Goal: Find specific page/section: Find specific page/section

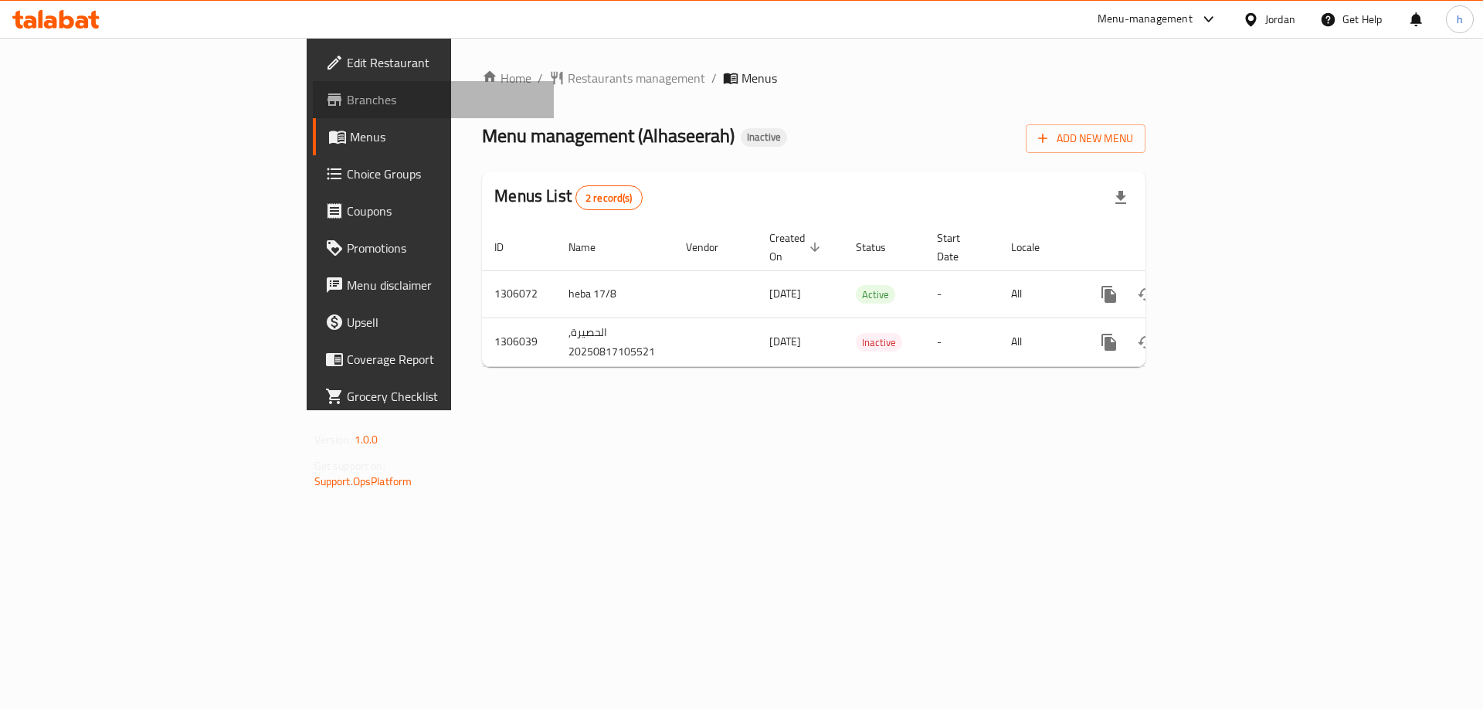
click at [347, 99] on span "Branches" at bounding box center [444, 99] width 195 height 19
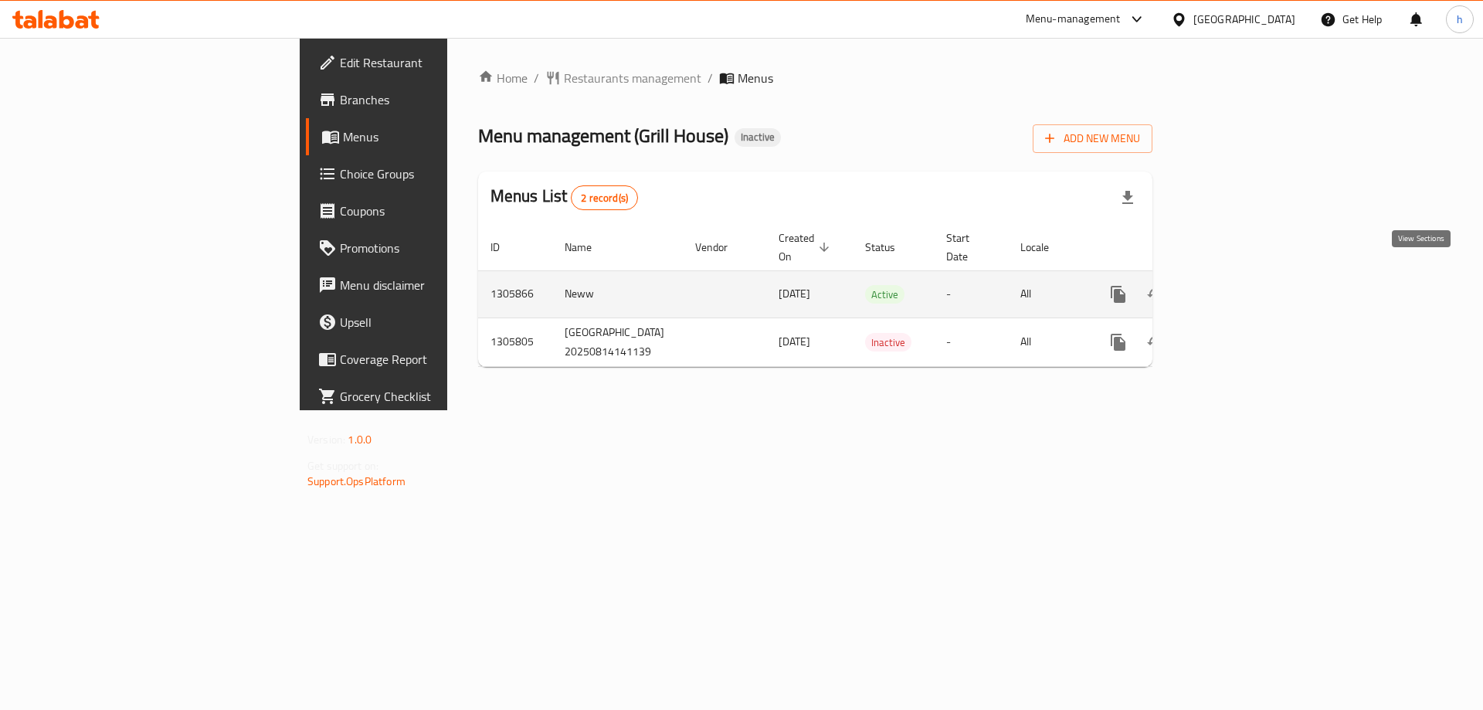
click at [1236, 287] on icon "enhanced table" at bounding box center [1229, 294] width 14 height 14
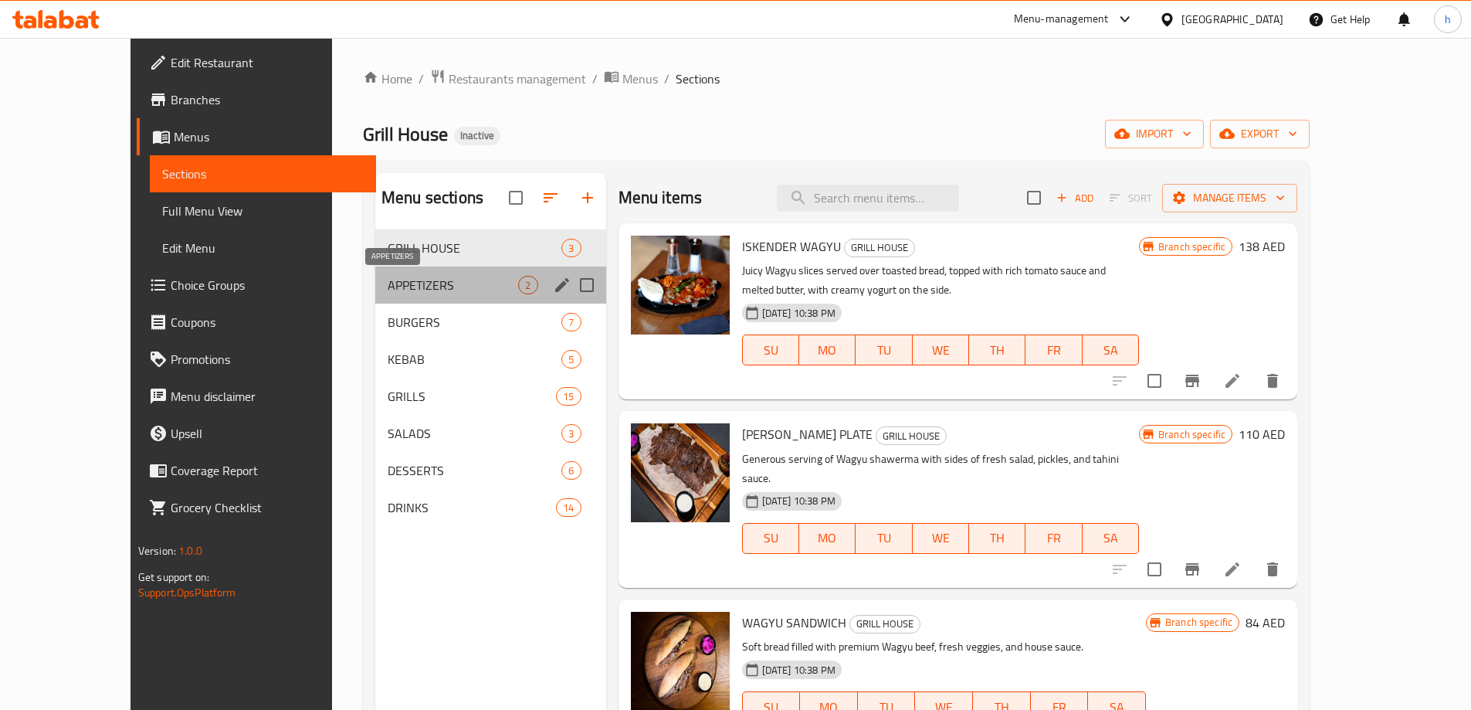
click at [408, 276] on span "APPETIZERS" at bounding box center [453, 285] width 130 height 19
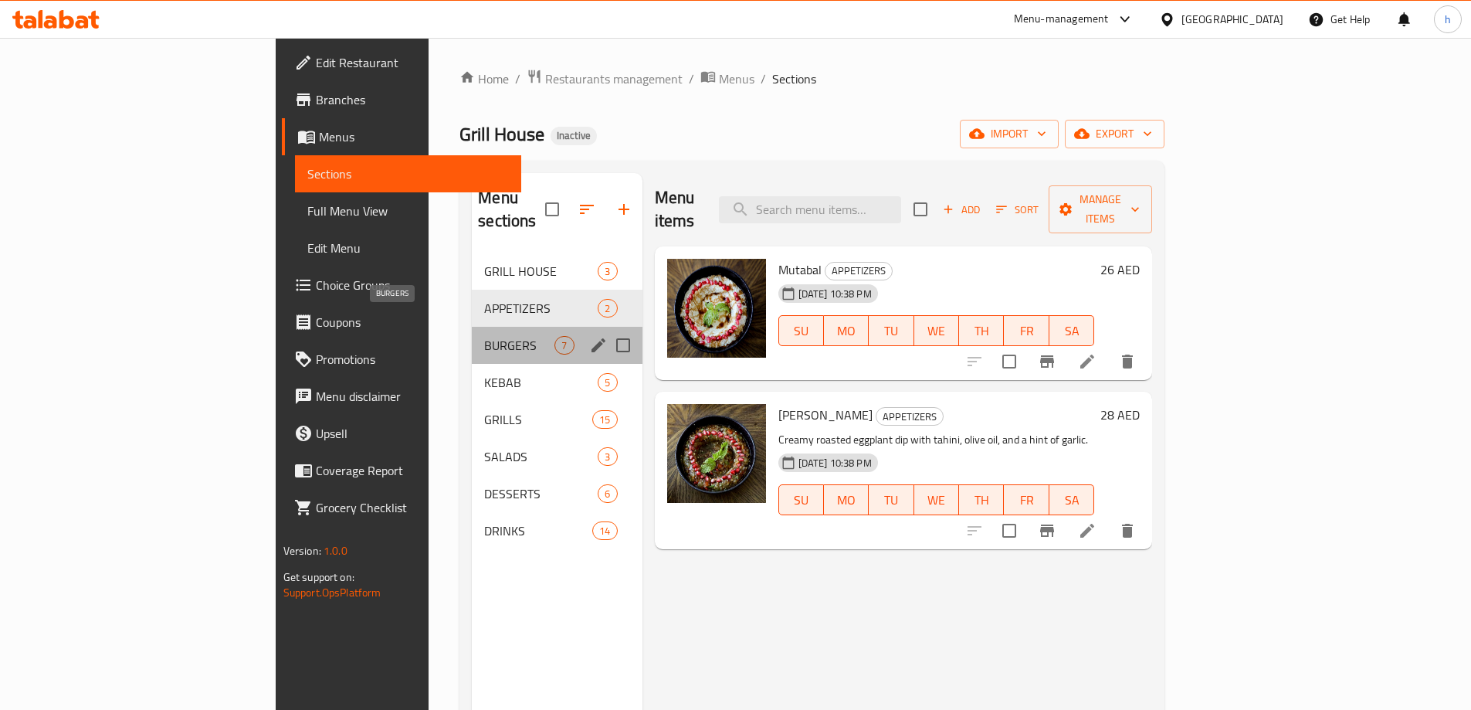
click at [484, 336] on span "BURGERS" at bounding box center [519, 345] width 70 height 19
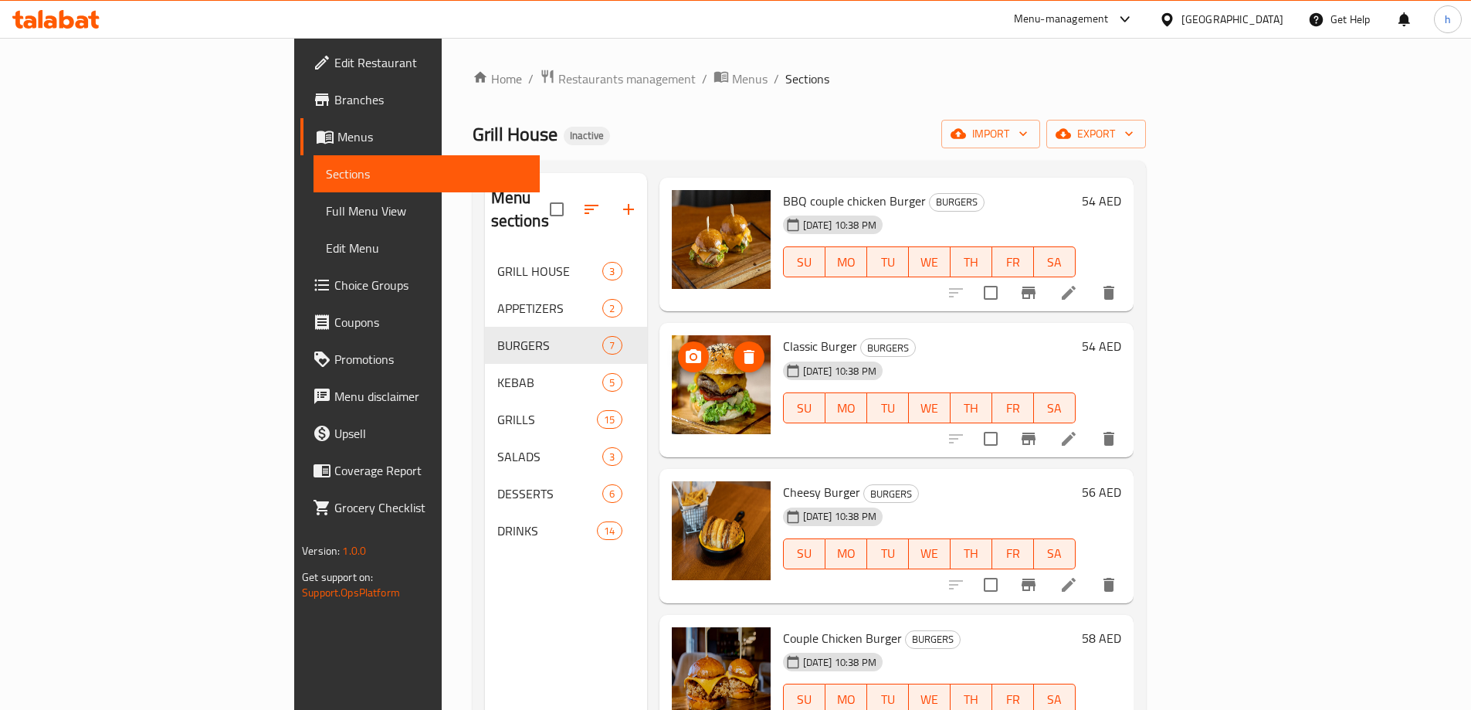
scroll to position [232, 0]
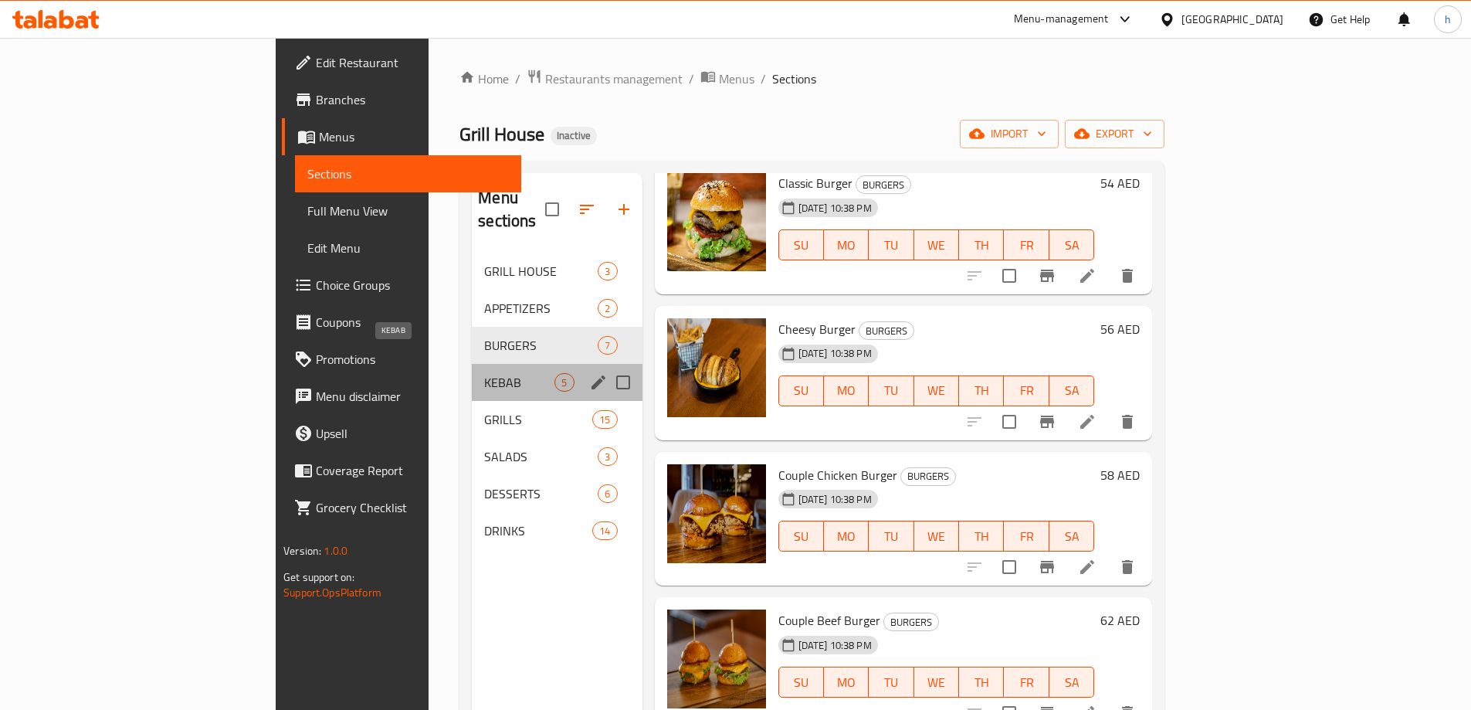
click at [484, 373] on span "KEBAB" at bounding box center [519, 382] width 70 height 19
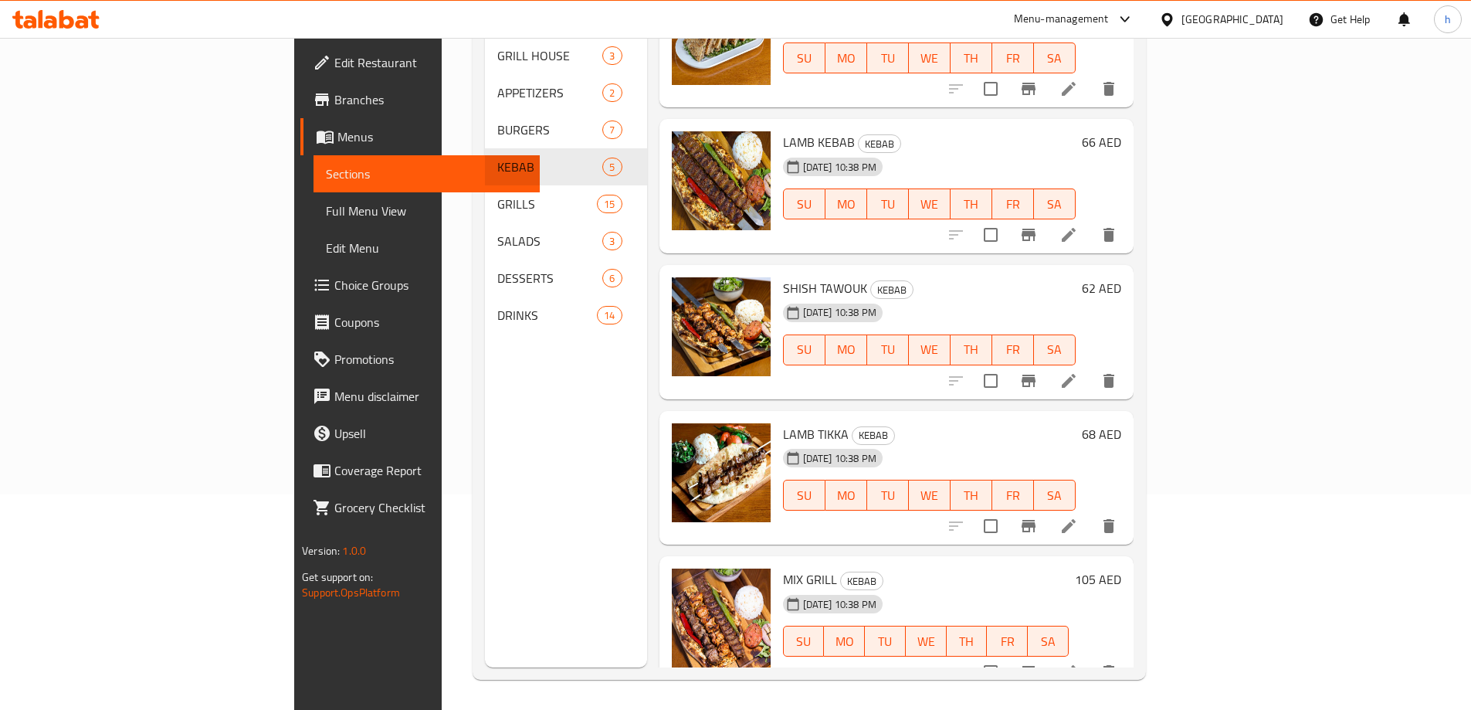
scroll to position [216, 0]
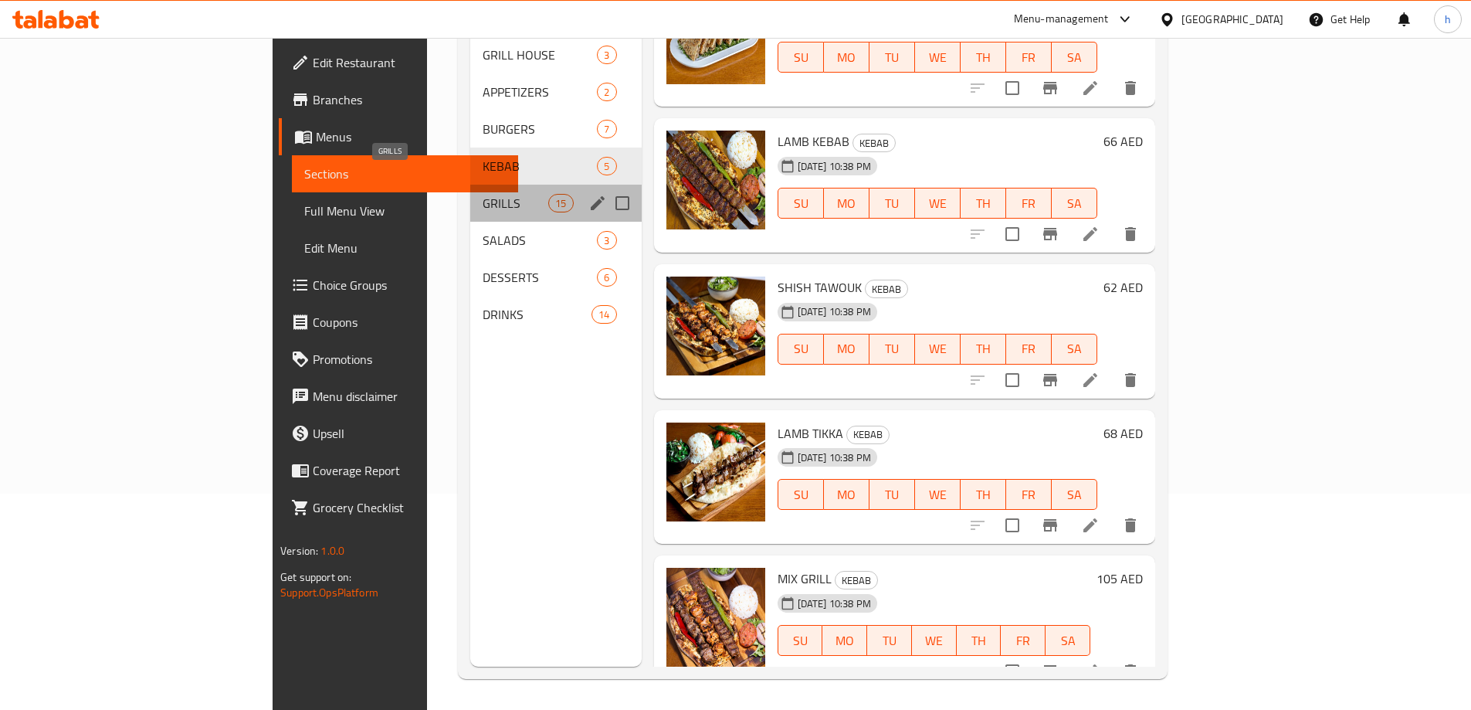
click at [483, 194] on span "GRILLS" at bounding box center [516, 203] width 66 height 19
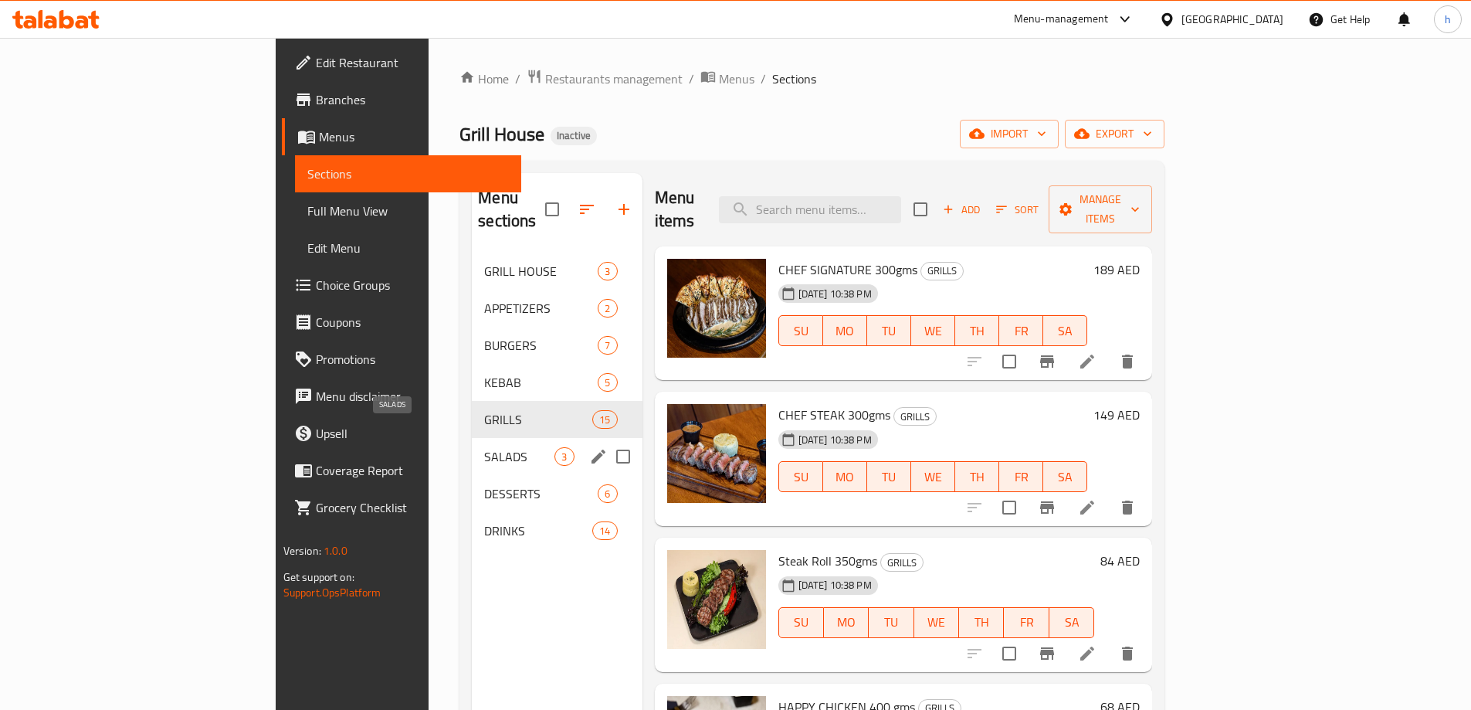
click at [484, 447] on span "SALADS" at bounding box center [519, 456] width 70 height 19
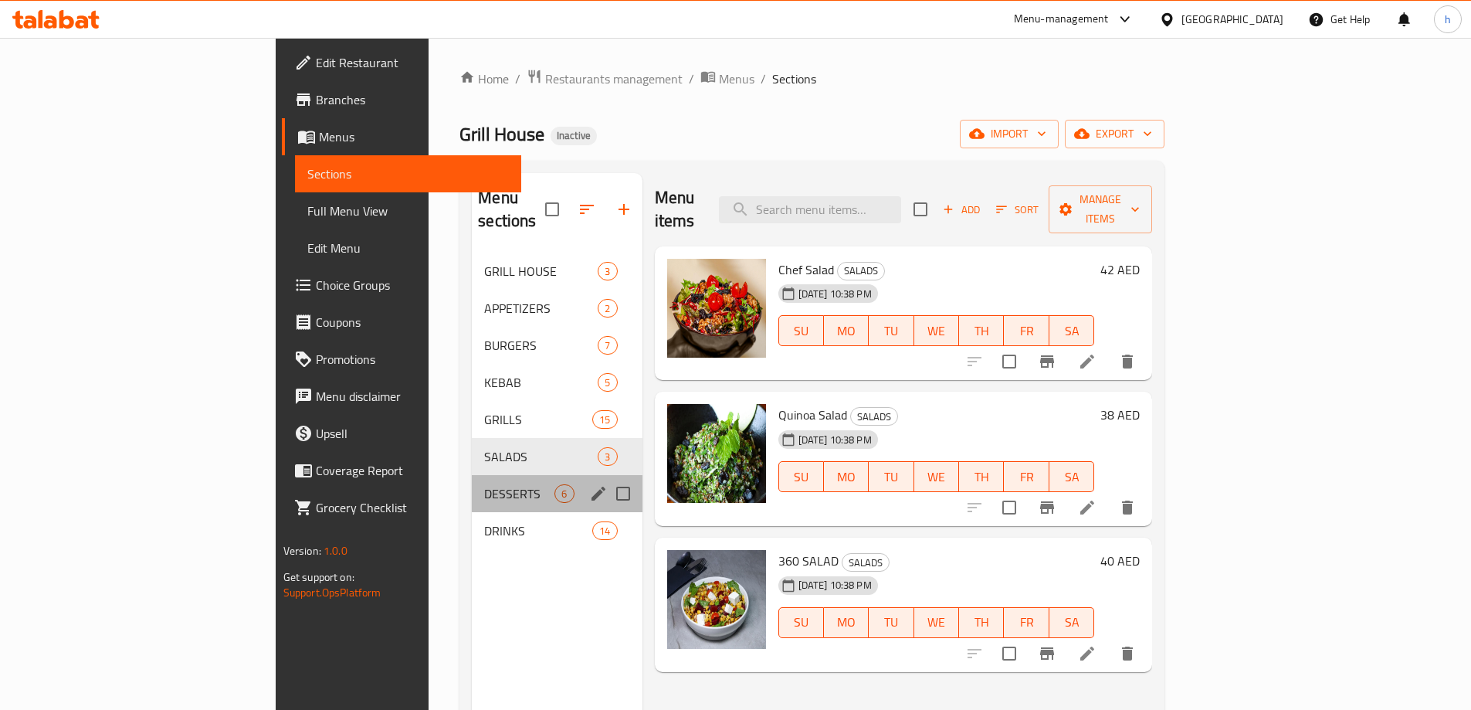
click at [472, 486] on div "DESSERTS 6" at bounding box center [557, 493] width 170 height 37
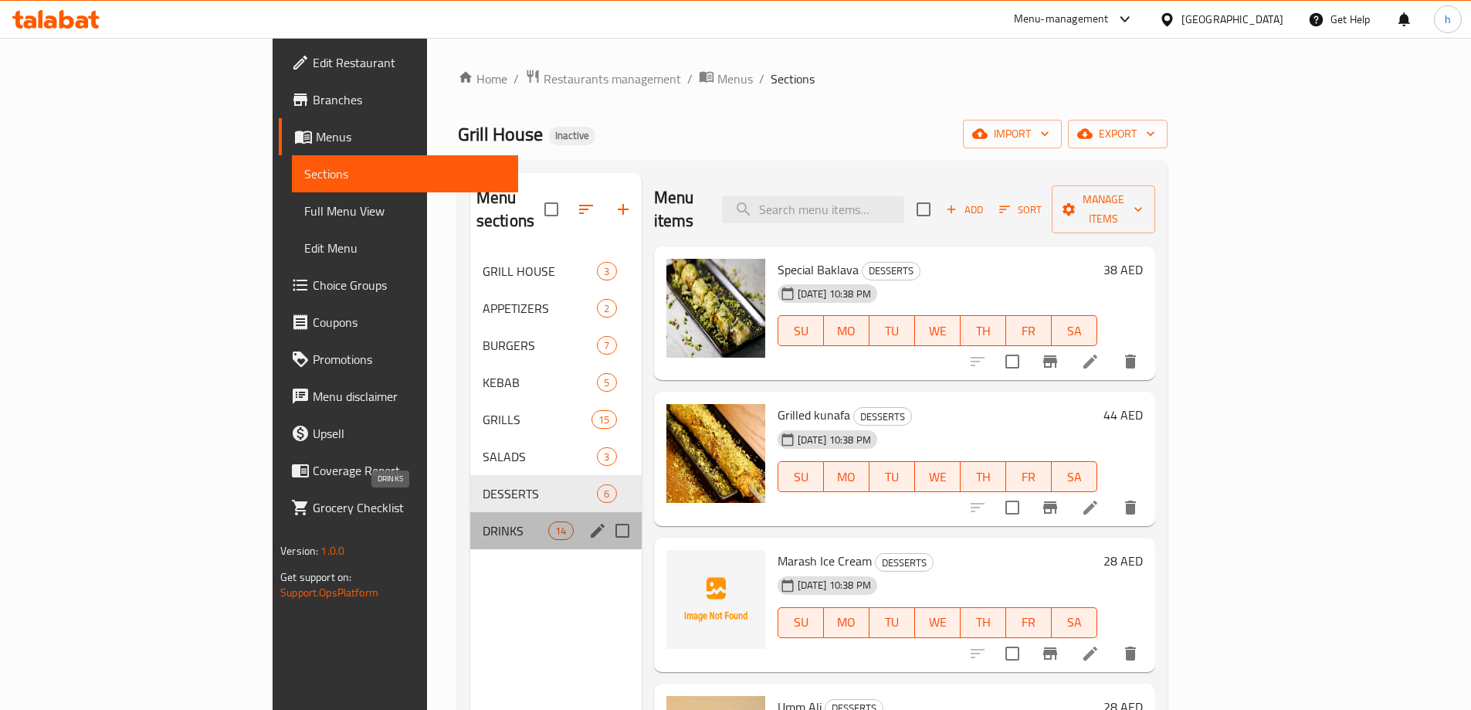
click at [483, 521] on span "DRINKS" at bounding box center [516, 530] width 66 height 19
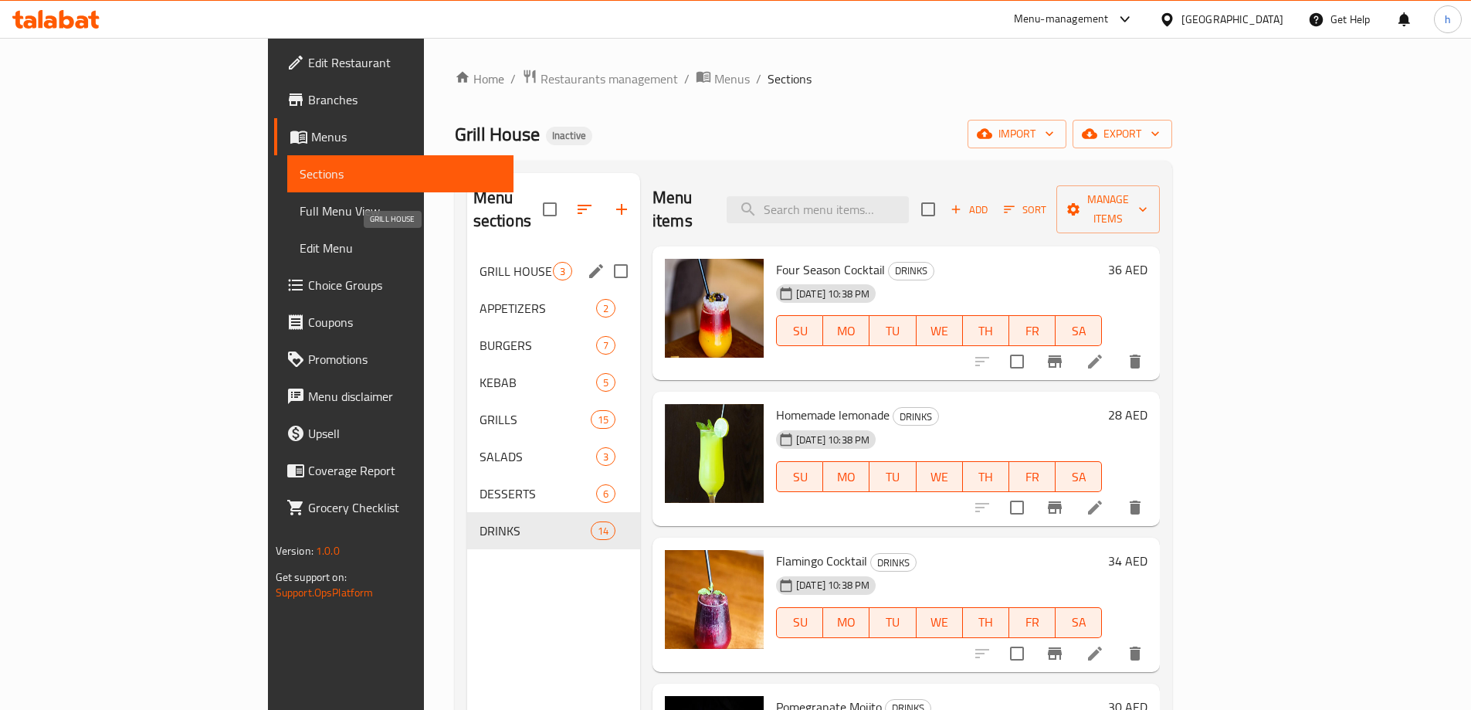
click at [480, 262] on span "GRILL HOUSE" at bounding box center [516, 271] width 73 height 19
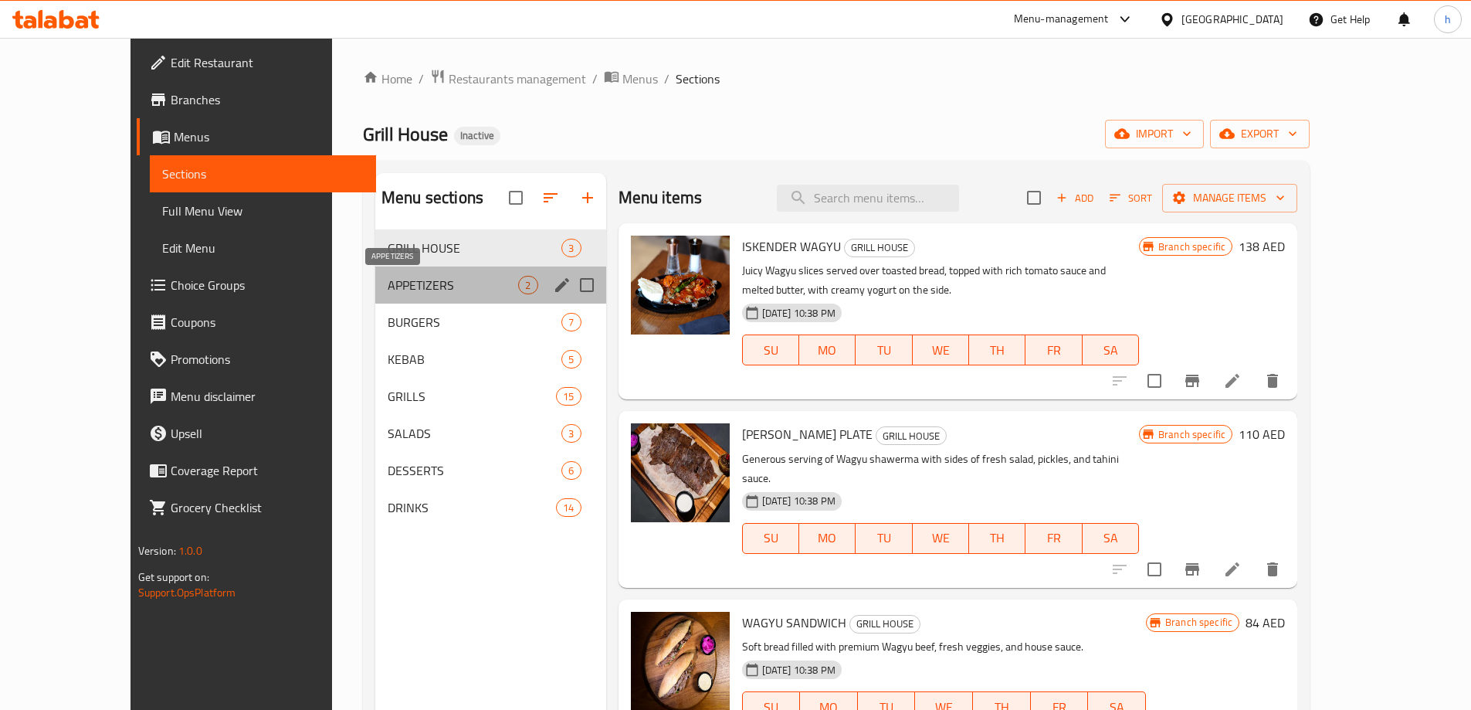
click at [443, 289] on span "APPETIZERS" at bounding box center [453, 285] width 130 height 19
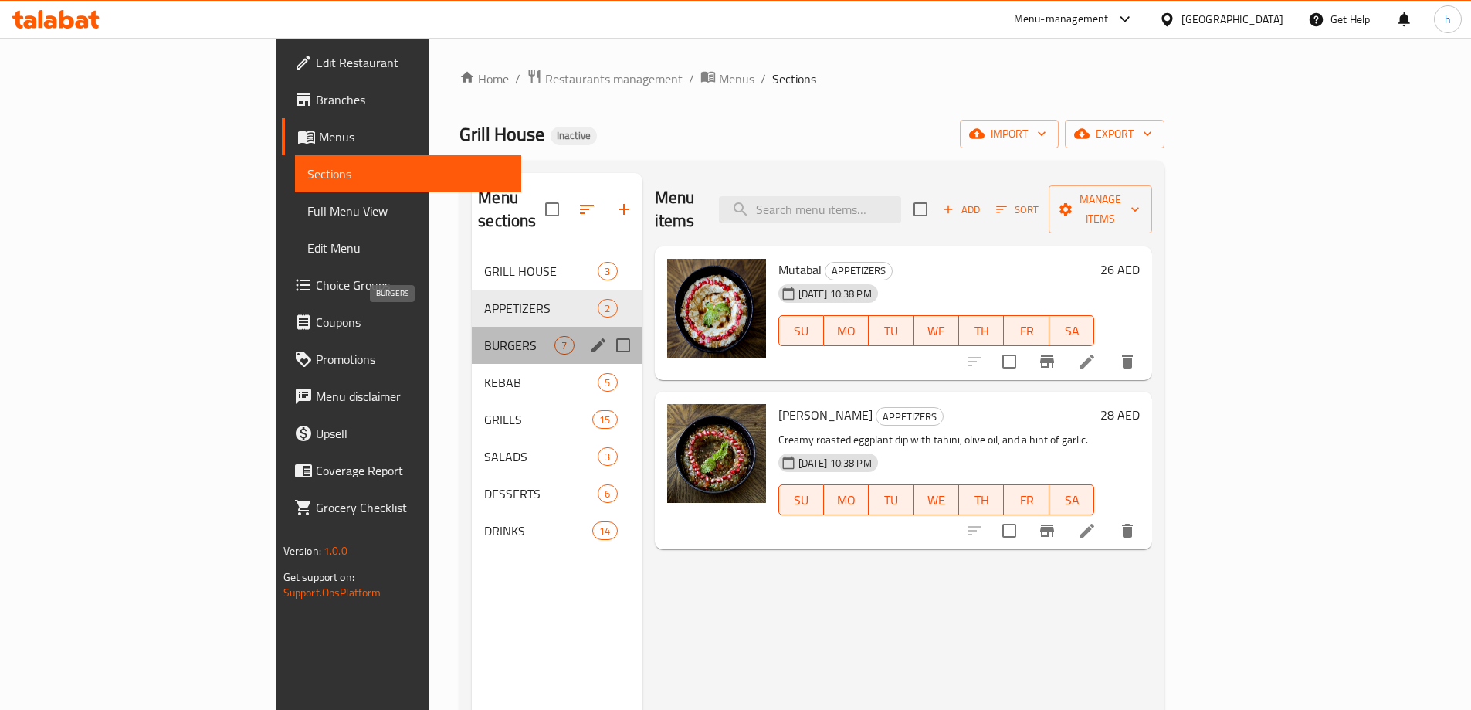
click at [484, 336] on span "BURGERS" at bounding box center [519, 345] width 70 height 19
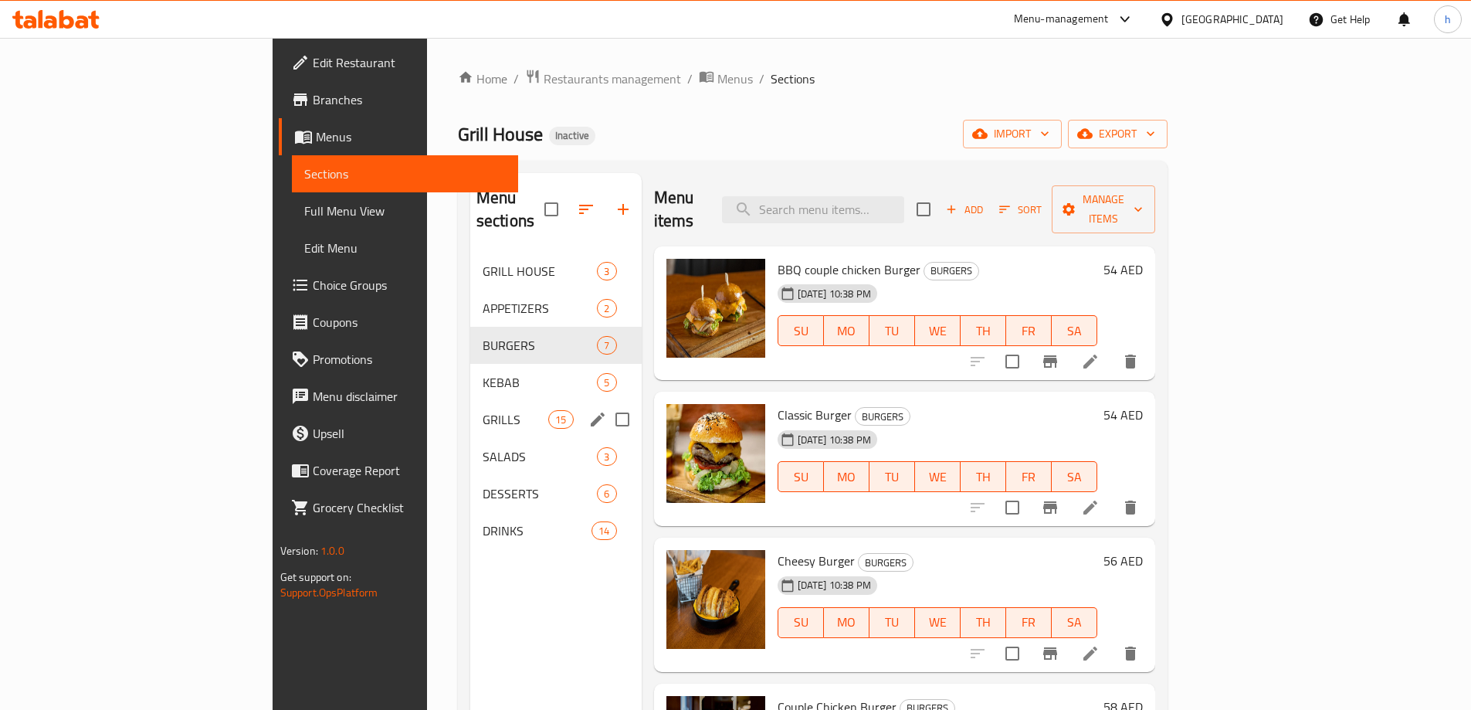
click at [483, 410] on span "GRILLS" at bounding box center [516, 419] width 66 height 19
